Goal: Task Accomplishment & Management: Complete application form

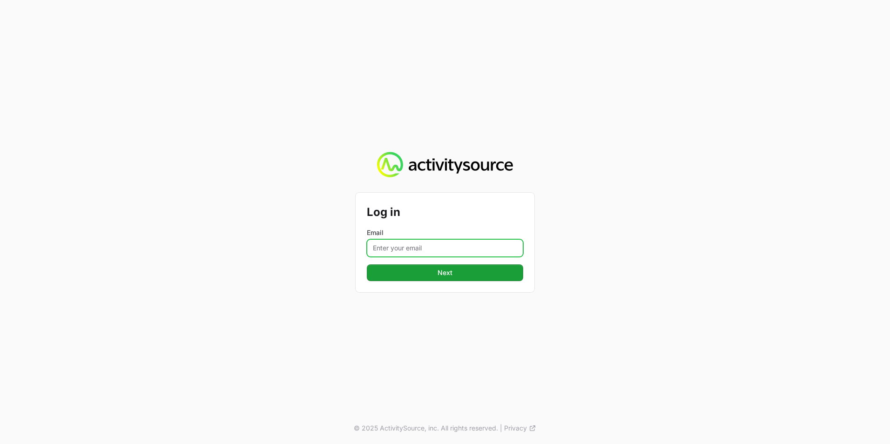
click at [428, 252] on input "Email" at bounding box center [445, 248] width 156 height 18
type input "[EMAIL_ADDRESS][PERSON_NAME][DOMAIN_NAME]"
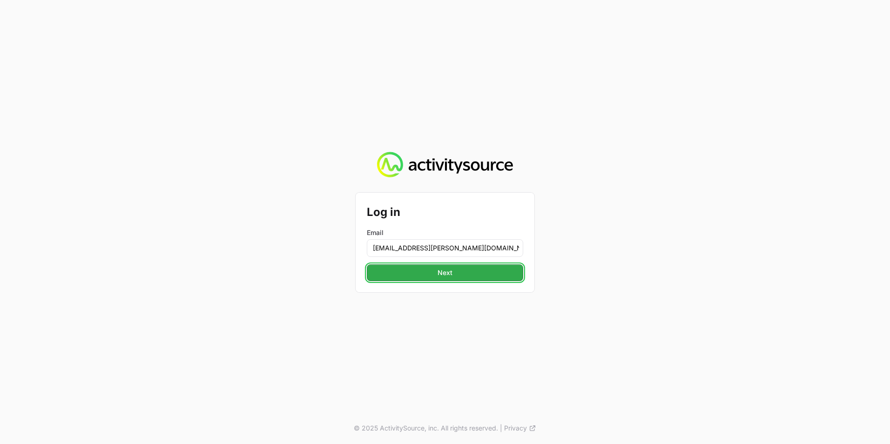
click at [424, 272] on span "Next" at bounding box center [444, 272] width 145 height 11
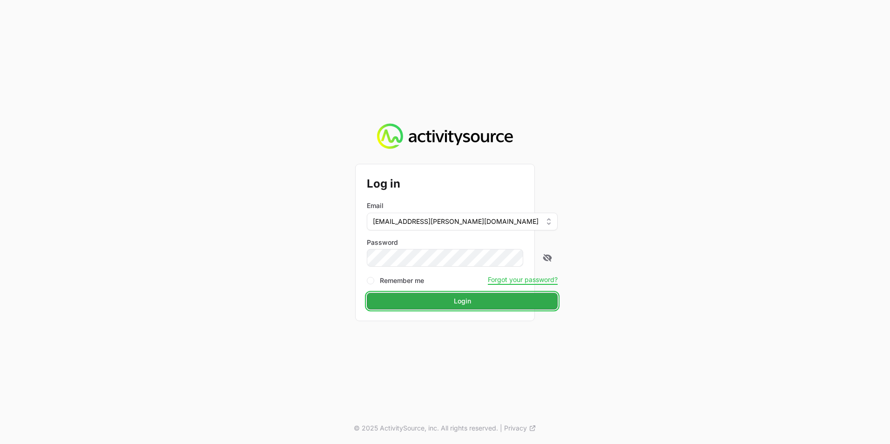
click at [423, 299] on span "Login" at bounding box center [462, 300] width 180 height 11
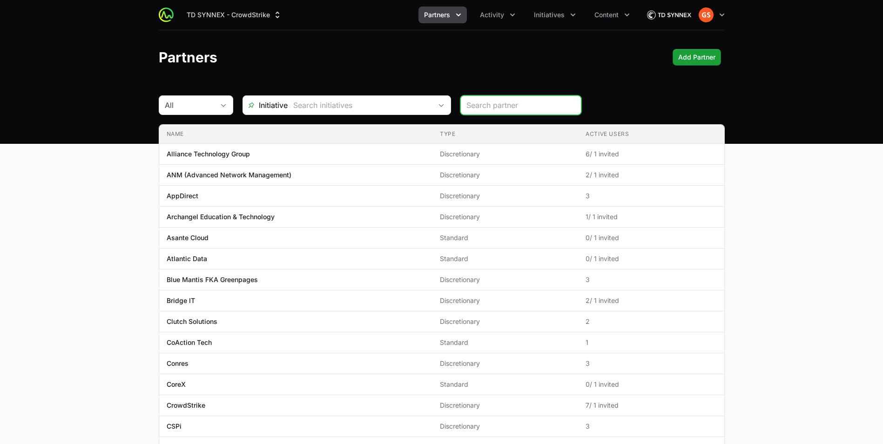
click at [543, 103] on input "search" at bounding box center [520, 105] width 109 height 11
paste input "781869"
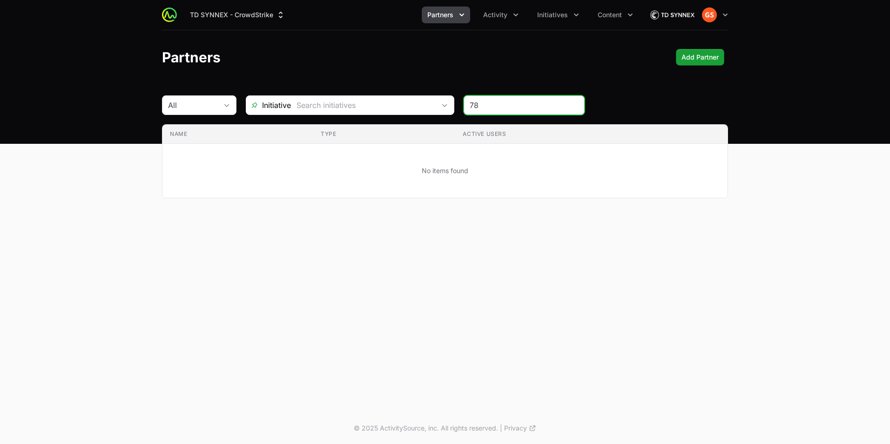
type input "7"
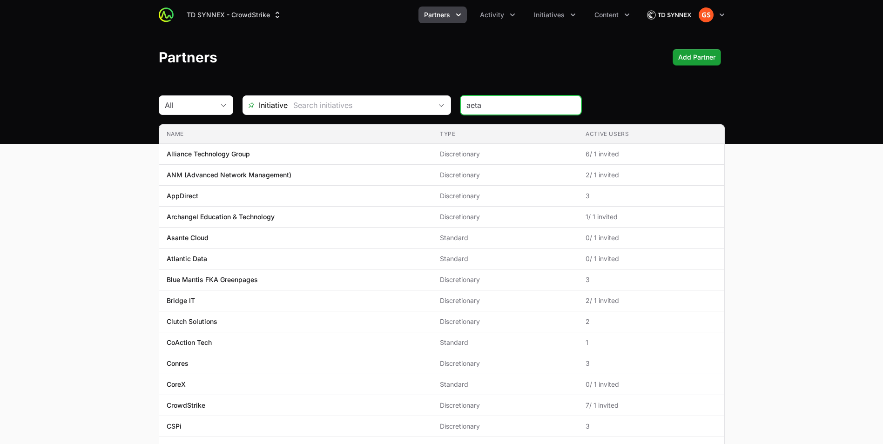
type input "aeta"
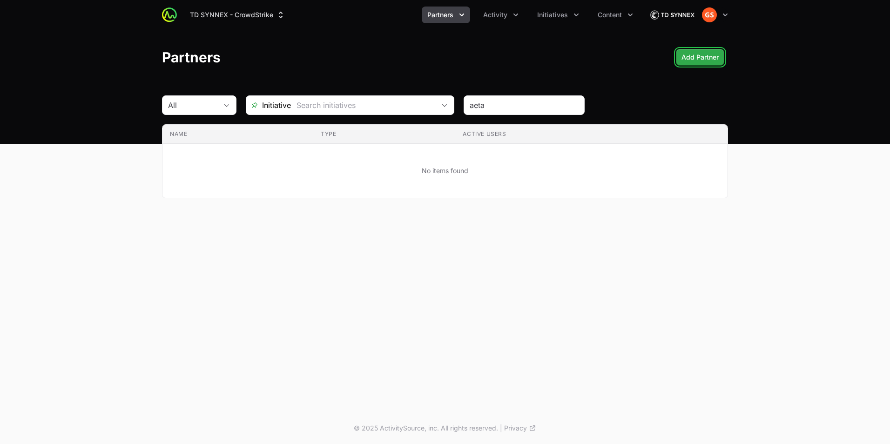
click at [695, 53] on span "Add Partner" at bounding box center [699, 57] width 37 height 11
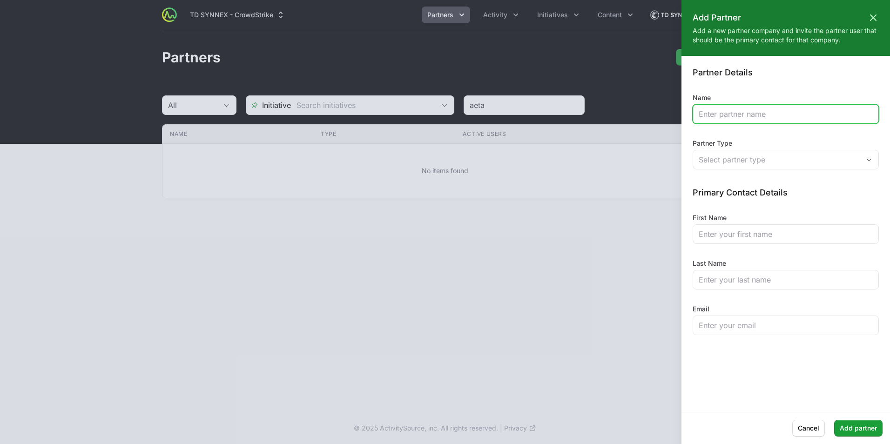
click at [760, 111] on input "Name" at bounding box center [785, 113] width 174 height 11
click at [769, 110] on input "Aetas Security" at bounding box center [785, 113] width 174 height 11
type input "Aetas Security LLC"
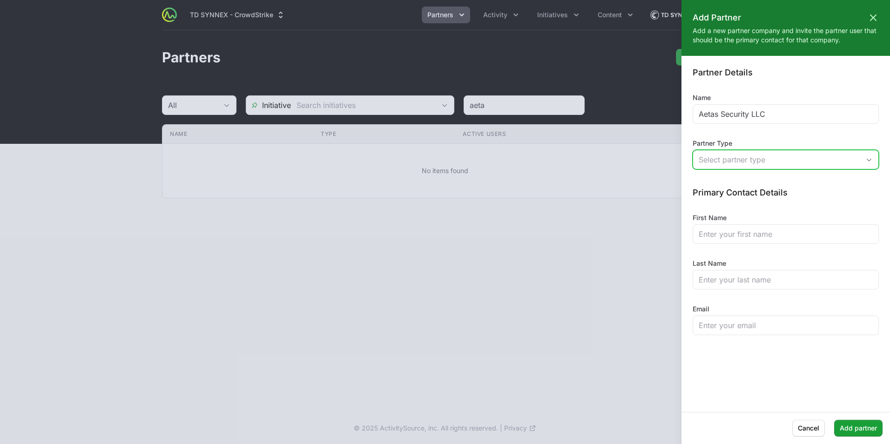
click at [864, 158] on span "button" at bounding box center [868, 159] width 19 height 3
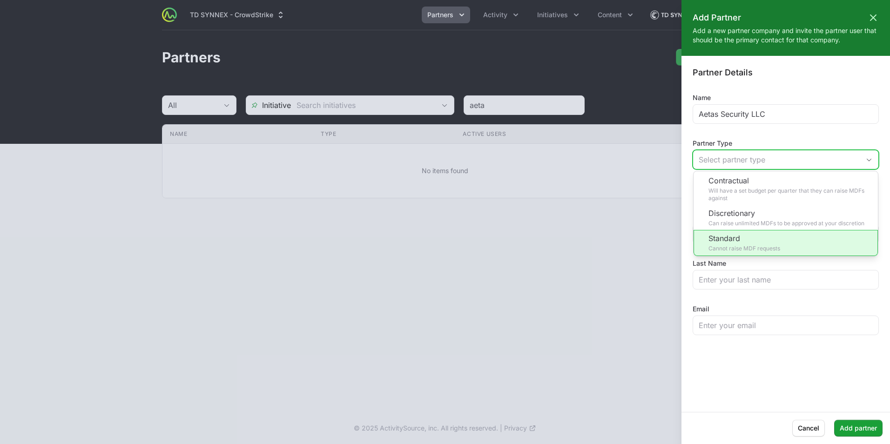
click at [756, 244] on li "Standard Cannot raise MDF requests" at bounding box center [785, 243] width 184 height 26
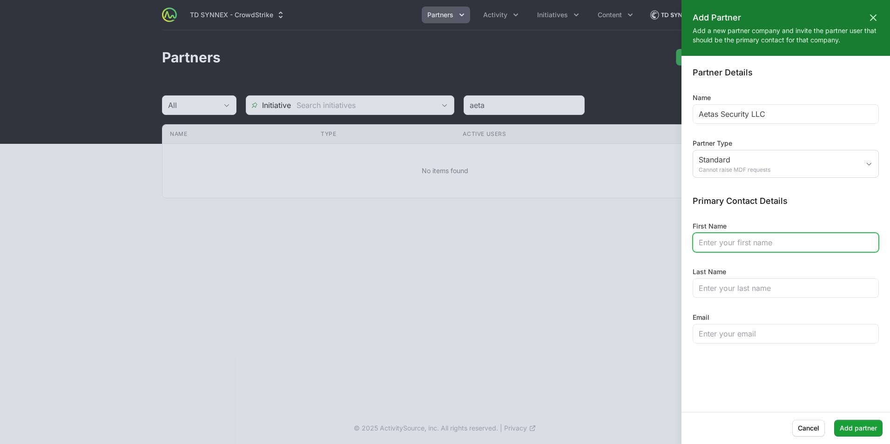
click at [745, 241] on input "First Name" at bounding box center [785, 242] width 174 height 11
click at [754, 237] on input "[PERSON_NAME]" at bounding box center [785, 242] width 174 height 11
type input "[PERSON_NAME]"
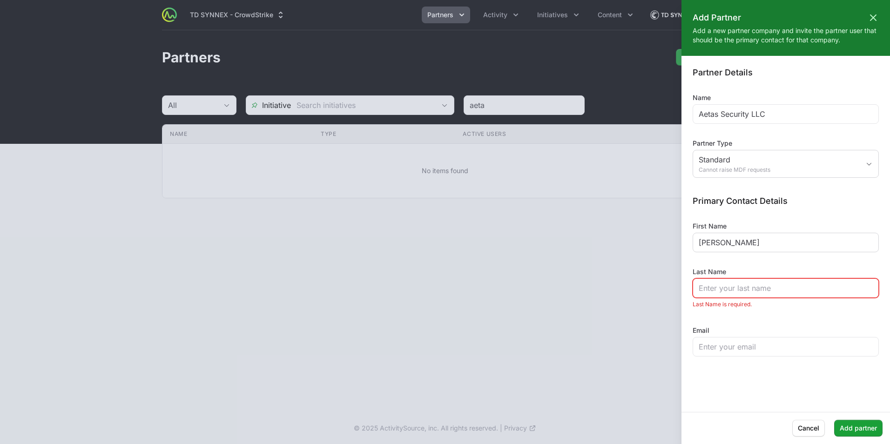
click at [746, 235] on div "[PERSON_NAME]" at bounding box center [785, 243] width 186 height 20
click at [728, 286] on input "Last Name" at bounding box center [785, 287] width 174 height 11
type input "[PERSON_NAME]"
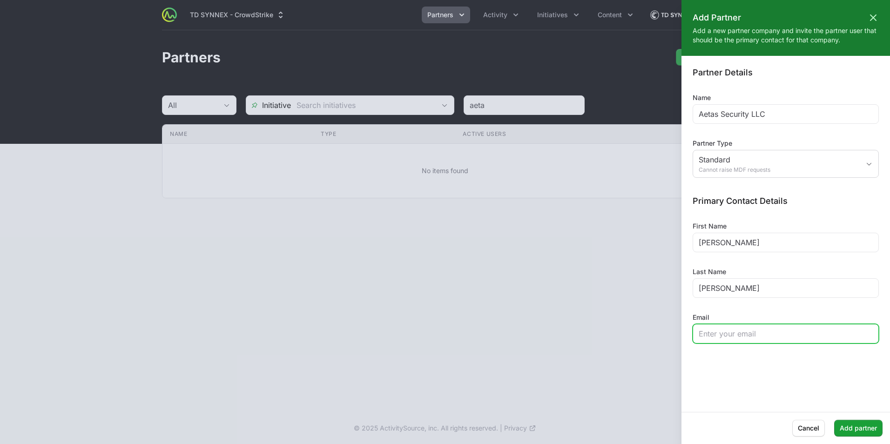
click at [771, 332] on input "Email" at bounding box center [785, 333] width 174 height 11
paste input "[EMAIL_ADDRESS][PERSON_NAME][DOMAIN_NAME]"
type input "[EMAIL_ADDRESS][PERSON_NAME][DOMAIN_NAME]"
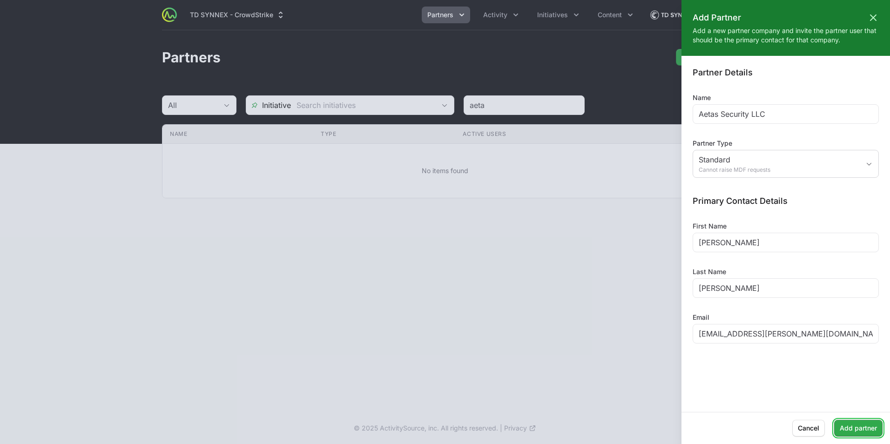
click at [861, 425] on span "Add partner" at bounding box center [857, 427] width 37 height 11
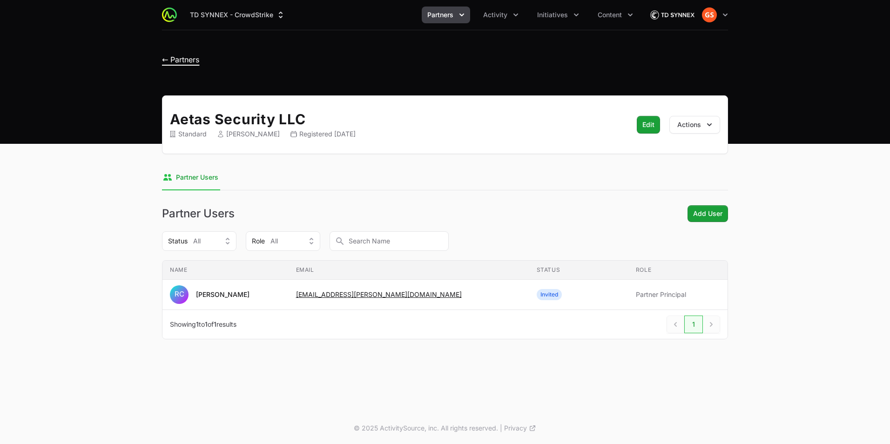
click at [170, 61] on span "← Partners" at bounding box center [180, 59] width 37 height 9
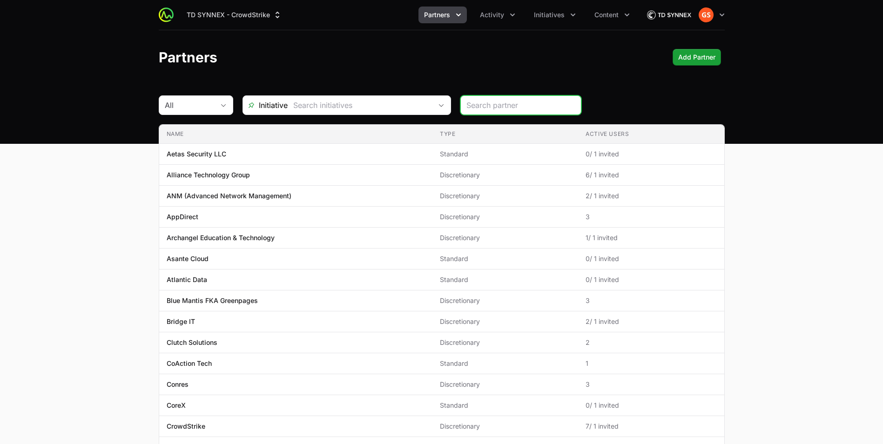
click at [496, 107] on input "search" at bounding box center [520, 105] width 109 height 11
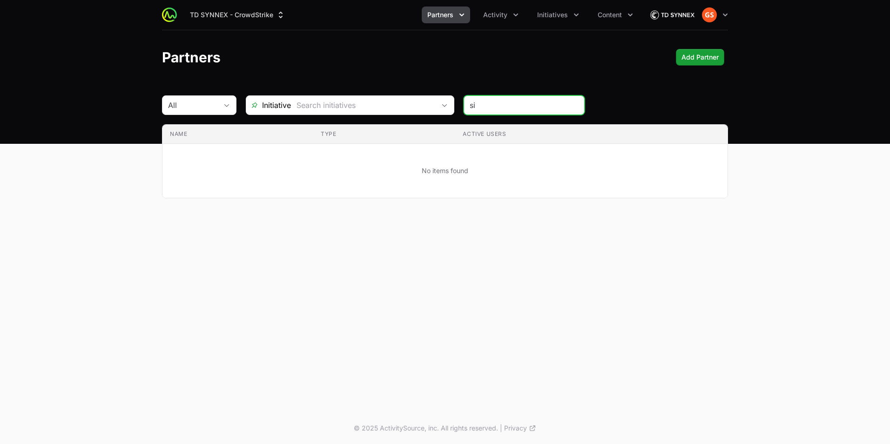
type input "s"
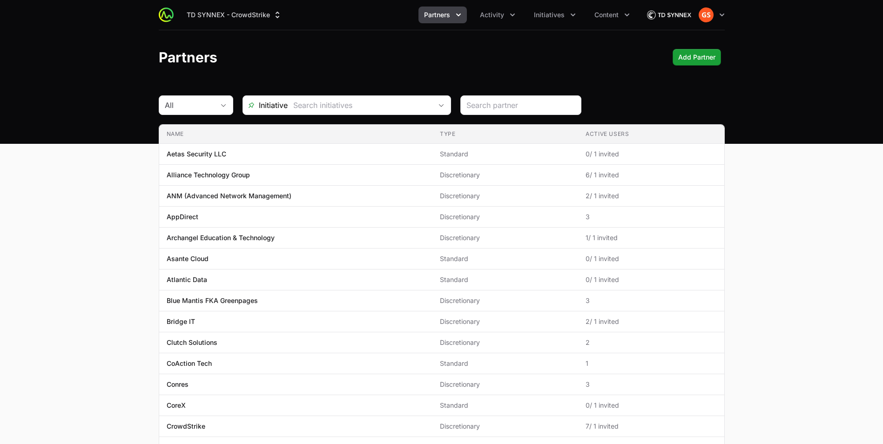
click at [342, 54] on div "Partners Add Partner Add Partner" at bounding box center [442, 57] width 566 height 17
